Goal: Find specific page/section: Find specific page/section

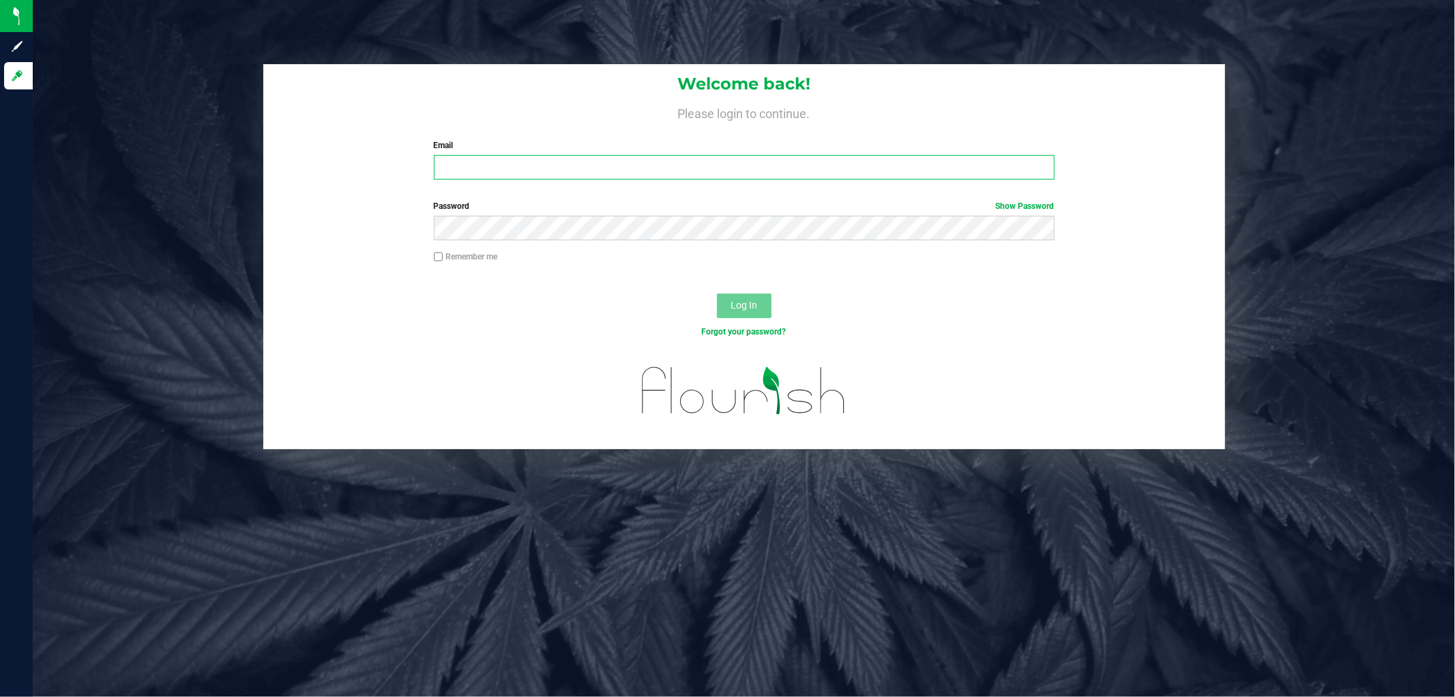
click at [472, 171] on input "Email" at bounding box center [744, 167] width 621 height 25
type input "[EMAIL_ADDRESS][DOMAIN_NAME]"
click at [717, 293] on button "Log In" at bounding box center [744, 305] width 55 height 25
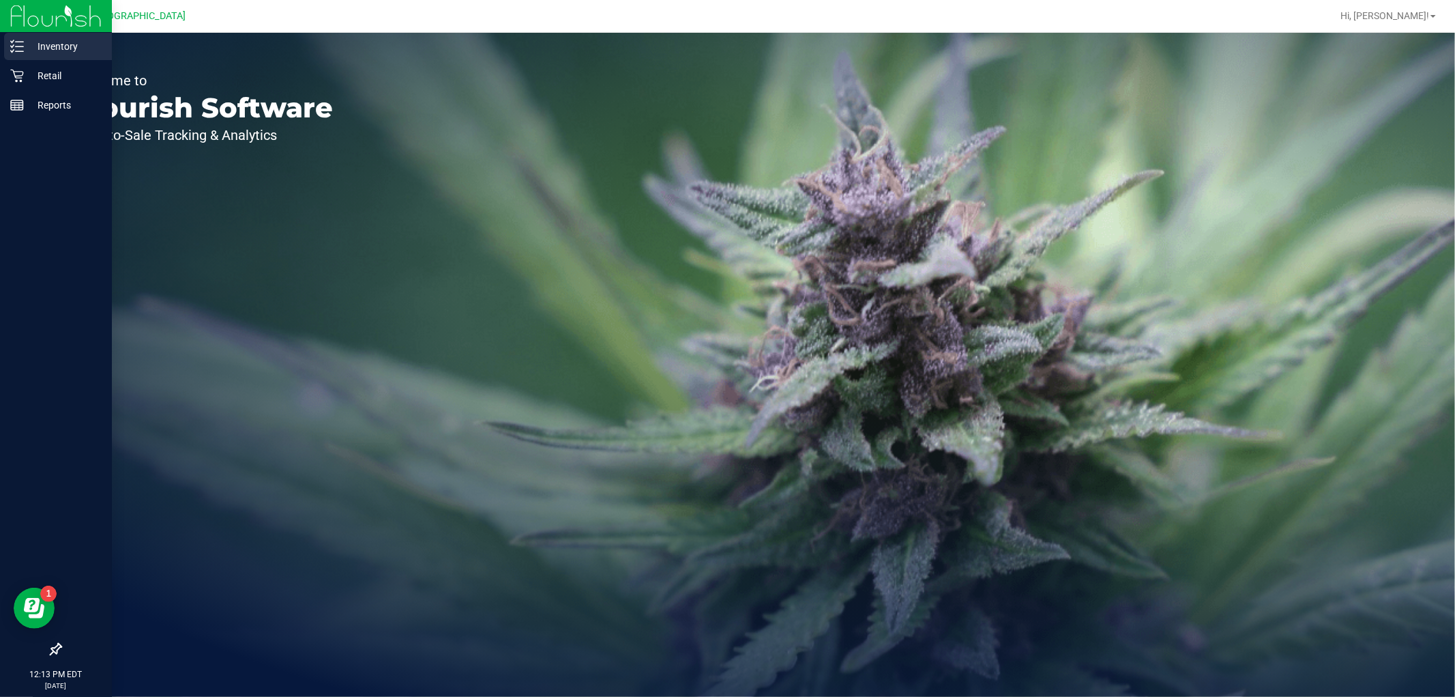
click at [63, 46] on p "Inventory" at bounding box center [65, 46] width 82 height 16
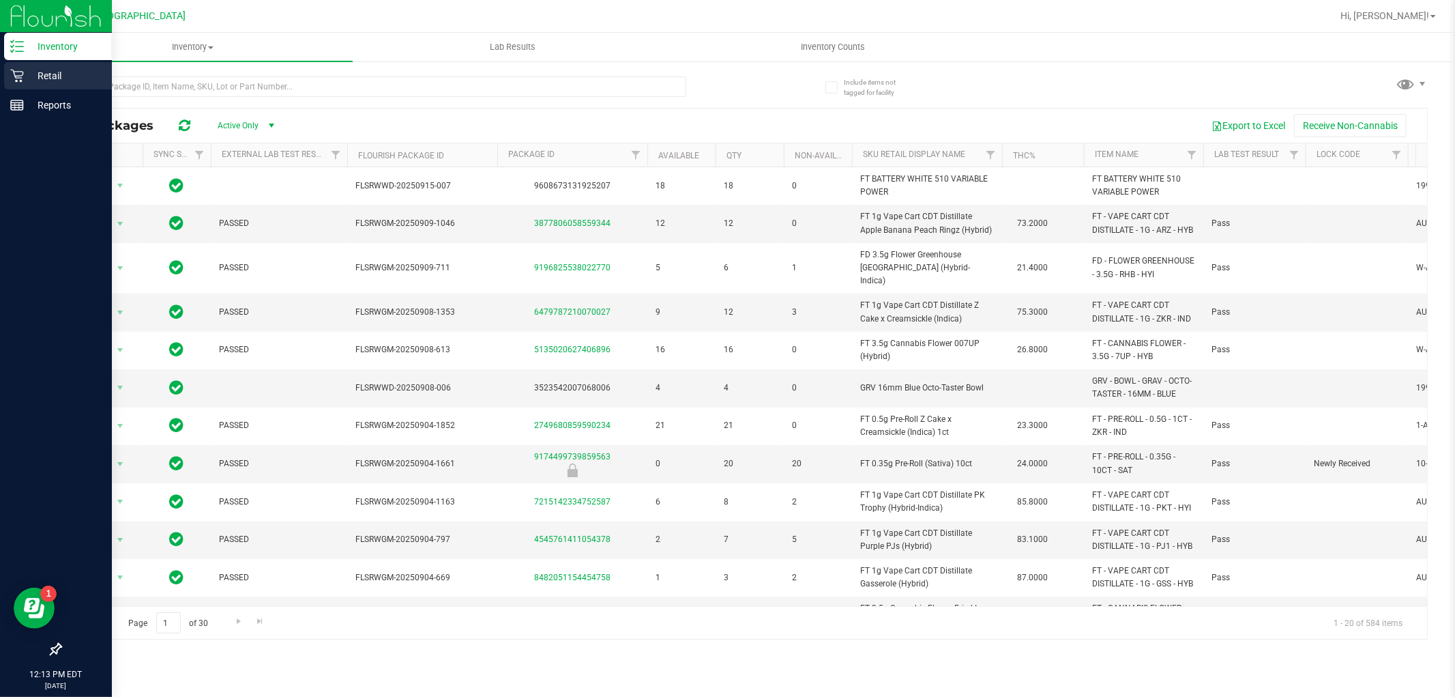
click at [57, 74] on p "Retail" at bounding box center [65, 76] width 82 height 16
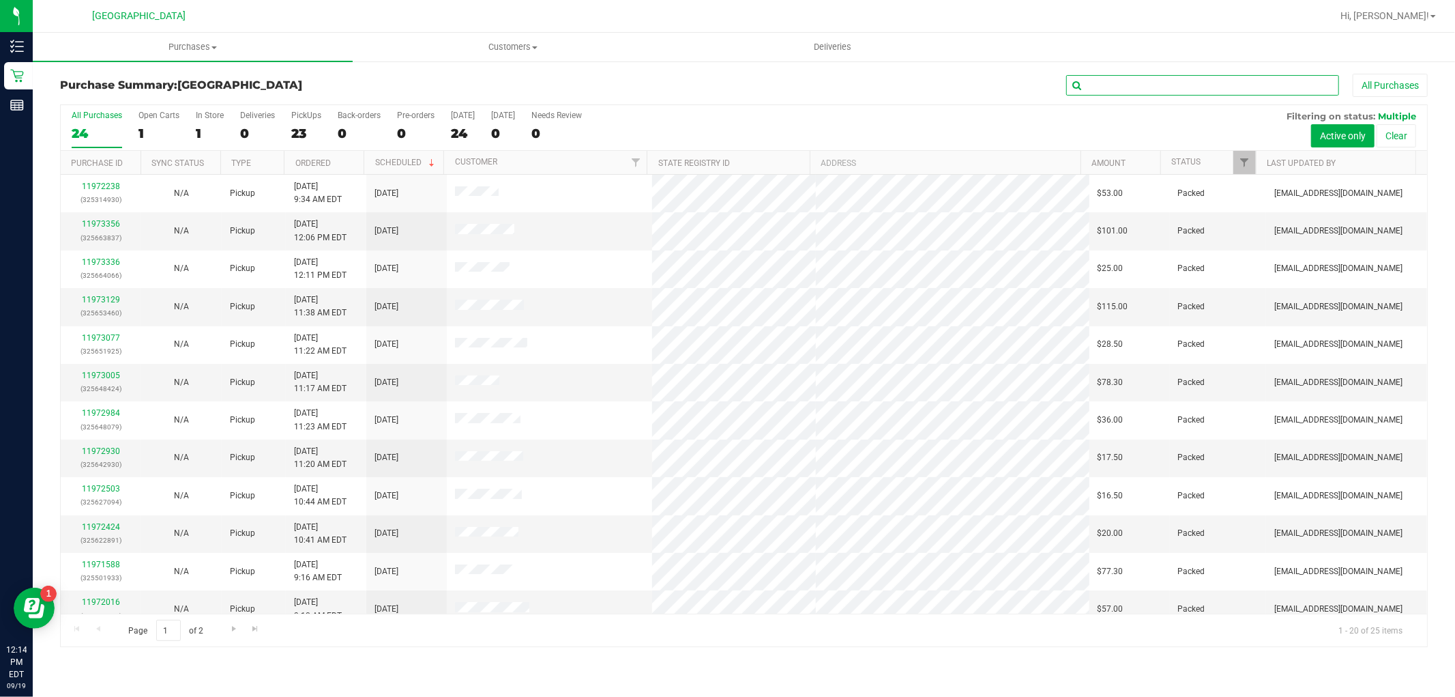
click at [1114, 87] on input "text" at bounding box center [1202, 85] width 273 height 20
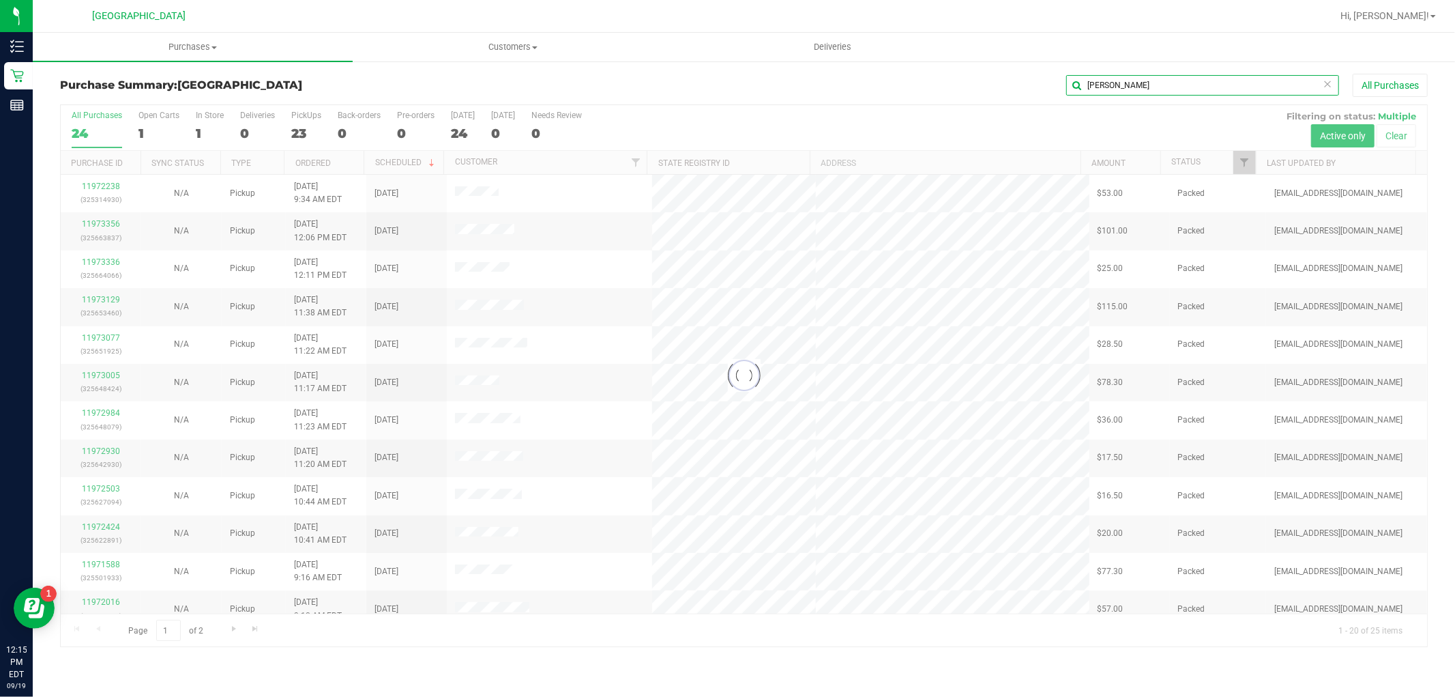
type input "[PERSON_NAME]"
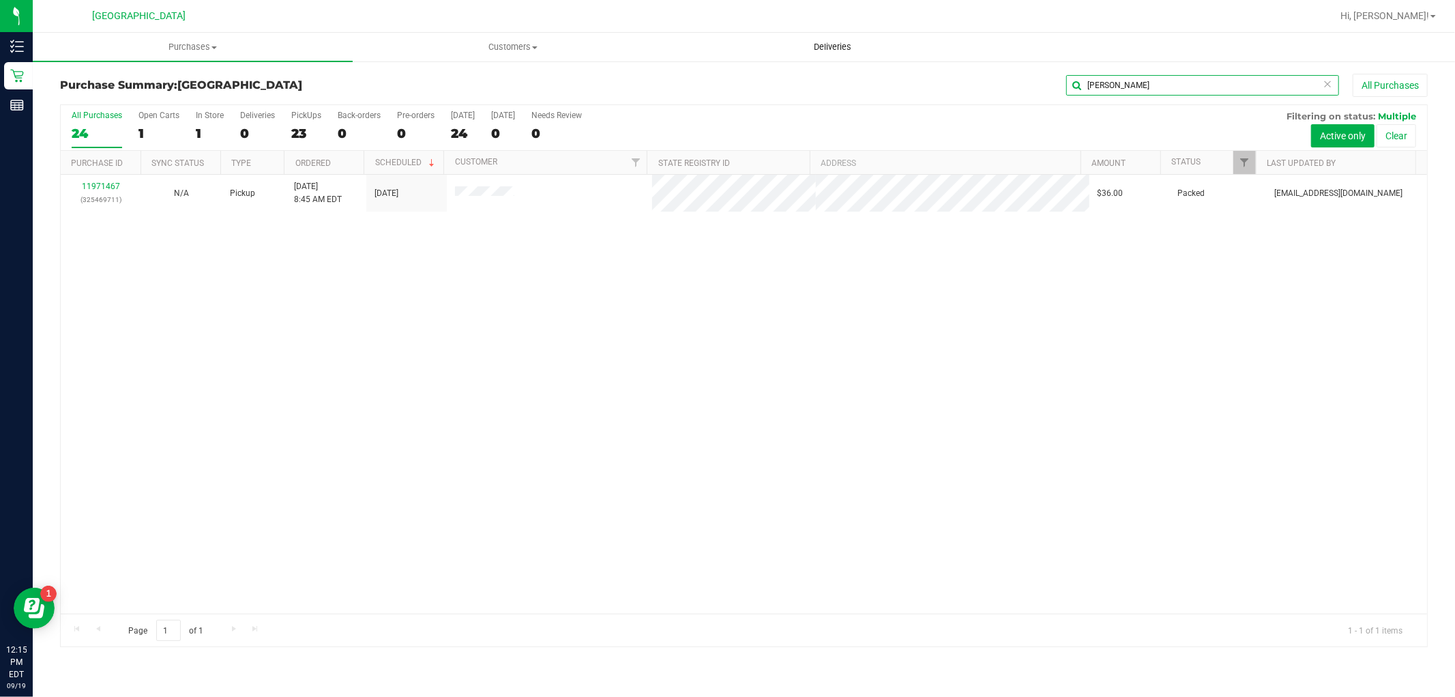
drag, startPoint x: 1157, startPoint y: 78, endPoint x: 803, endPoint y: 48, distance: 355.4
click at [809, 85] on div "[PERSON_NAME] All Purchases" at bounding box center [972, 85] width 912 height 23
